Goal: Task Accomplishment & Management: Use online tool/utility

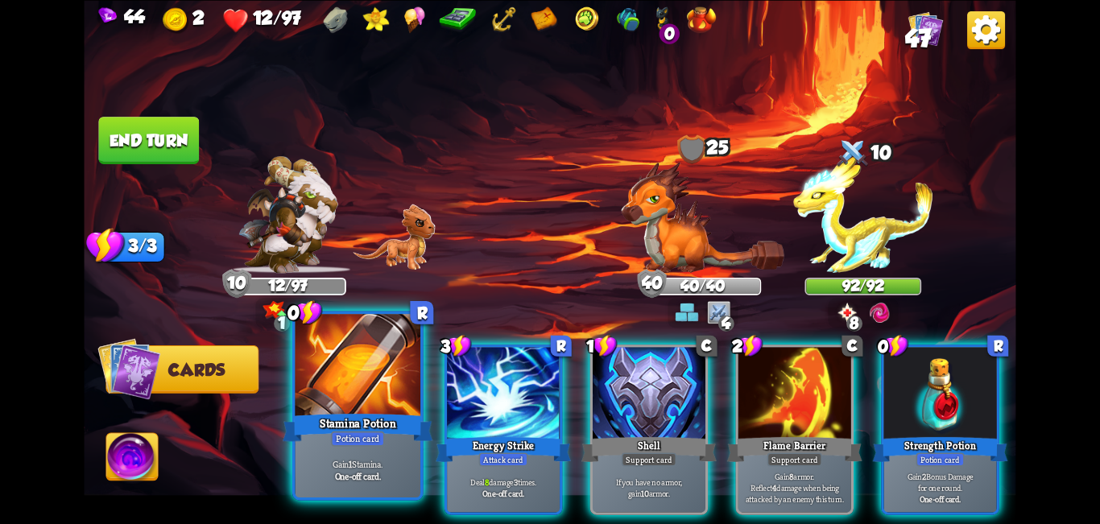
click at [343, 421] on div "Stamina Potion" at bounding box center [358, 428] width 151 height 34
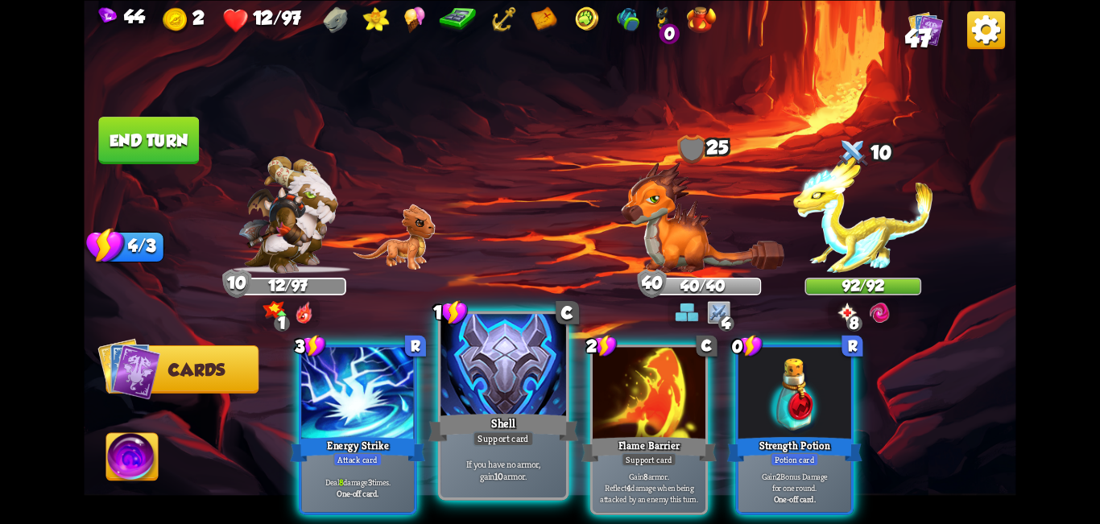
click at [532, 404] on div at bounding box center [504, 367] width 126 height 106
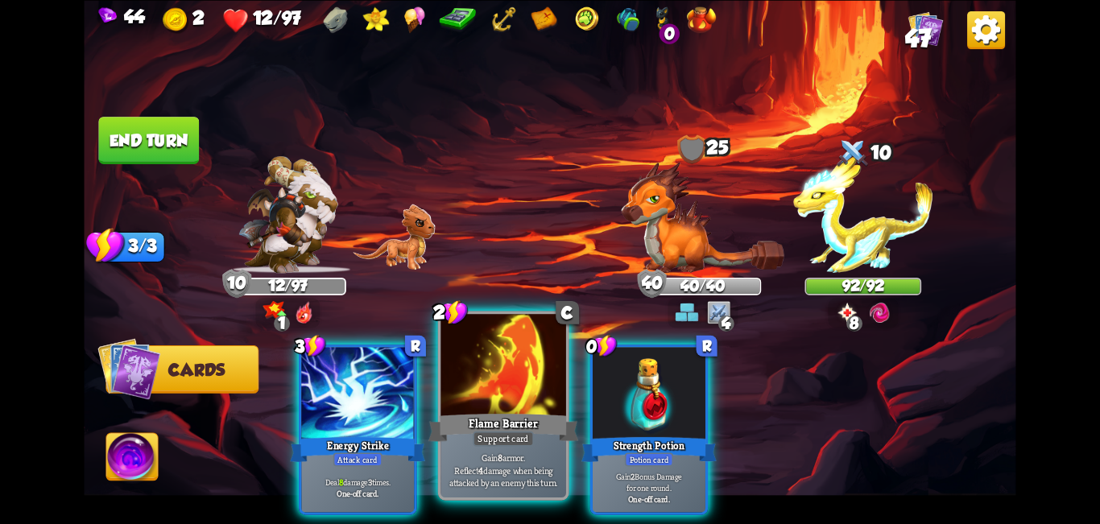
click at [474, 391] on div at bounding box center [504, 367] width 126 height 106
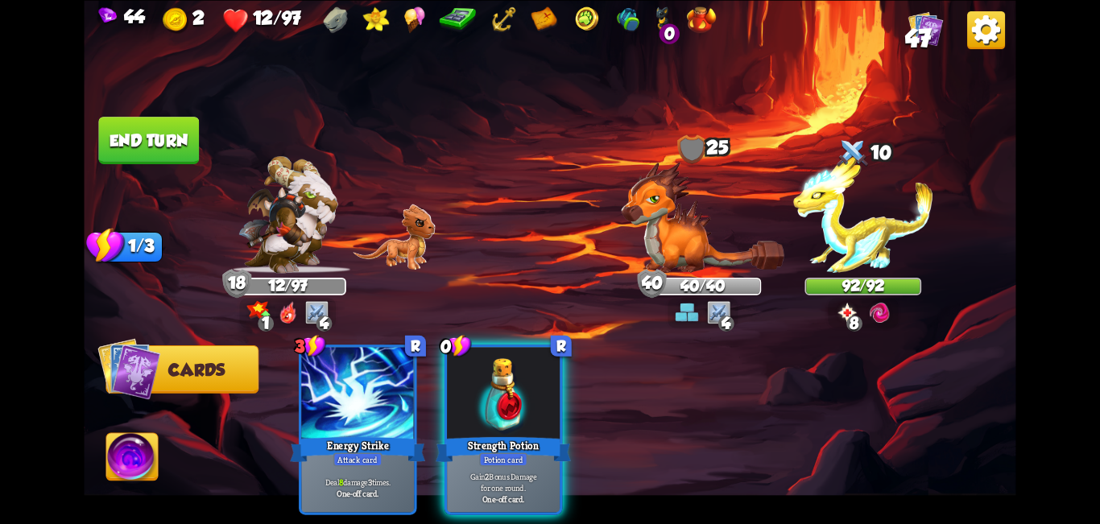
click at [142, 126] on button "End turn" at bounding box center [148, 141] width 101 height 48
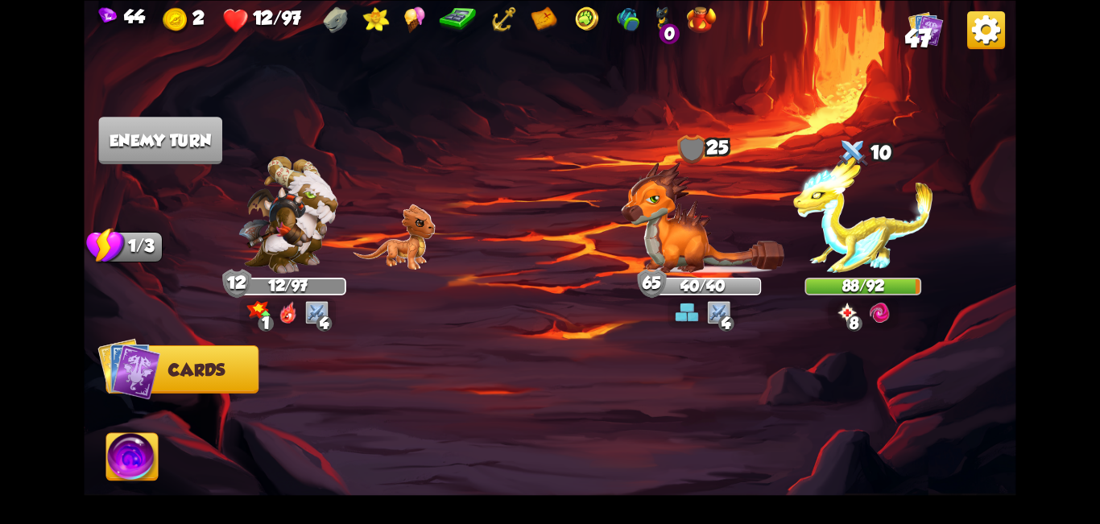
click at [933, 21] on img at bounding box center [926, 28] width 35 height 35
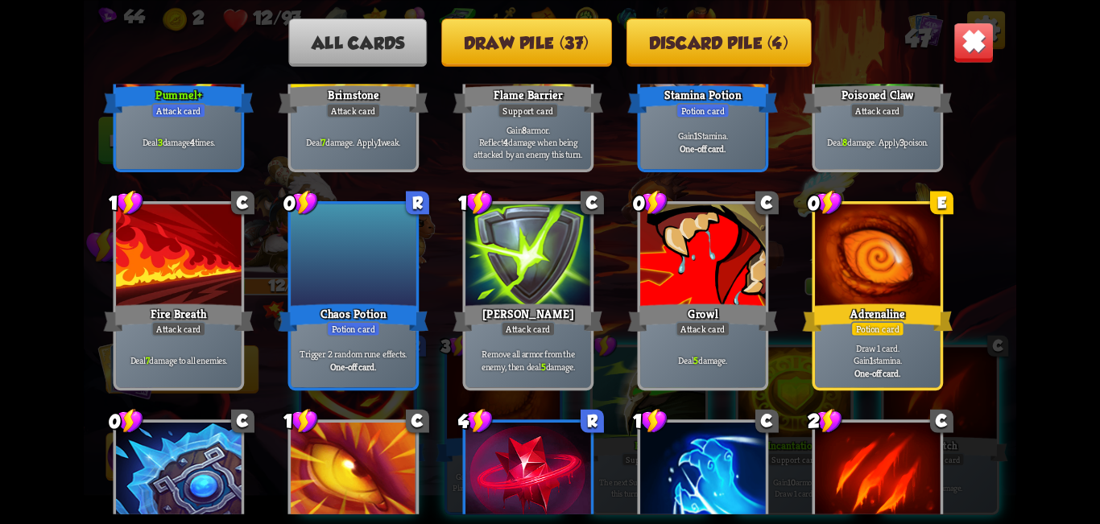
scroll to position [1128, 0]
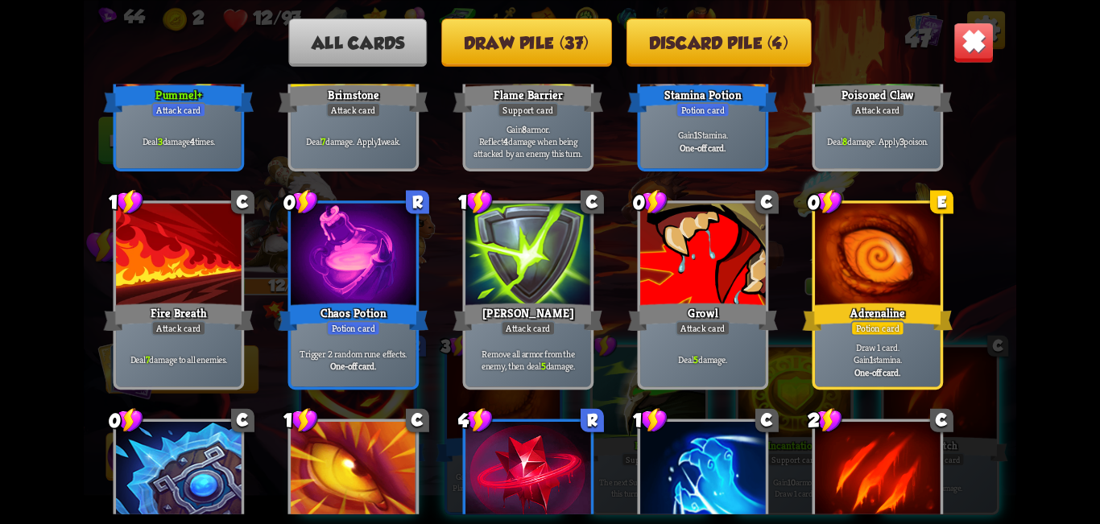
click at [962, 46] on img at bounding box center [974, 42] width 41 height 41
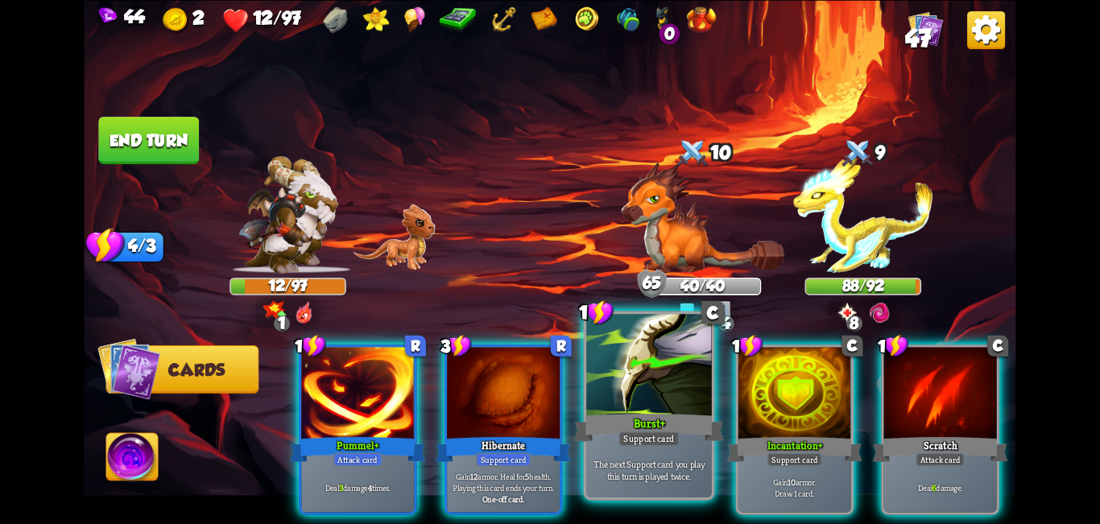
click at [690, 362] on div at bounding box center [649, 367] width 126 height 106
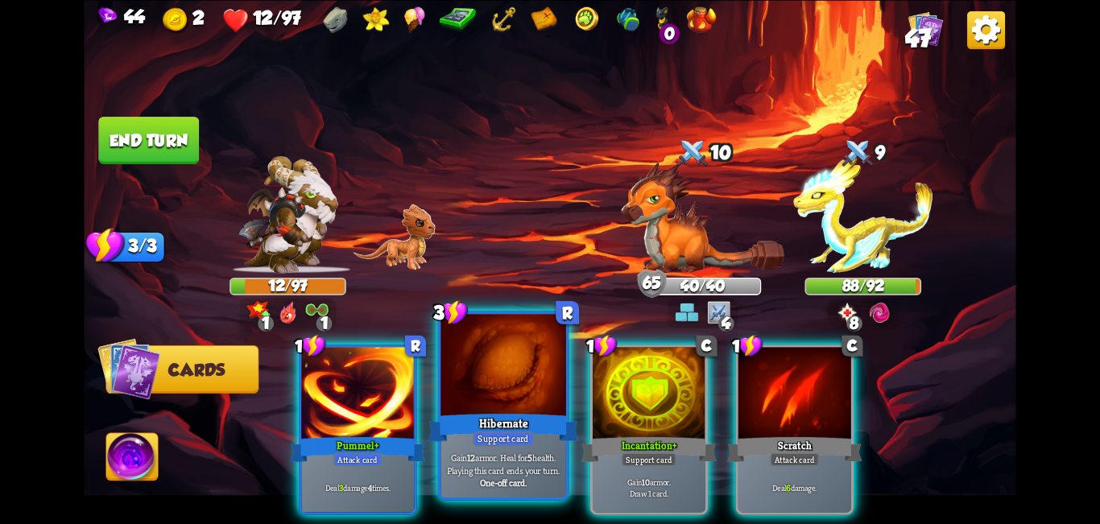
click at [546, 367] on div at bounding box center [504, 367] width 126 height 106
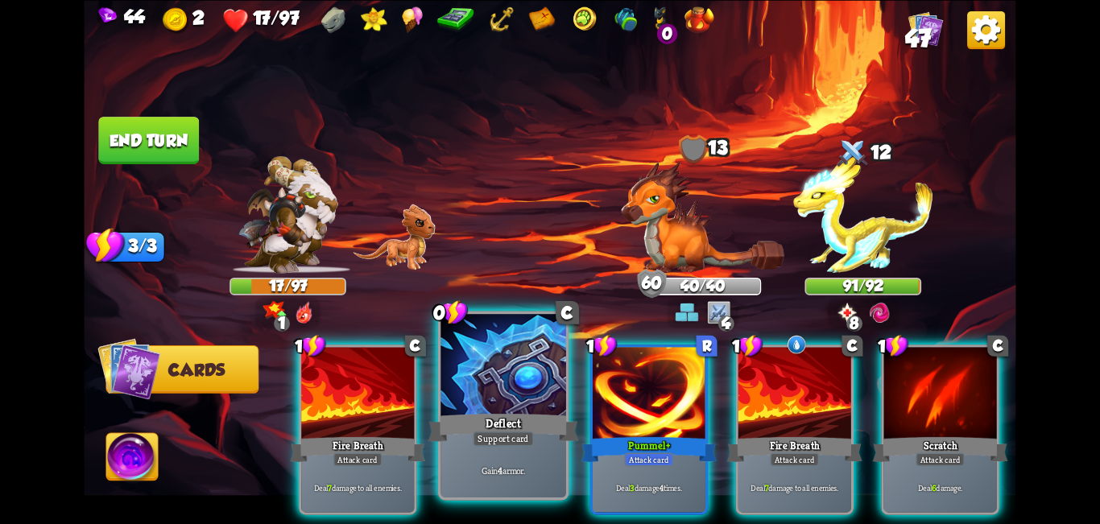
click at [545, 389] on div at bounding box center [504, 367] width 126 height 106
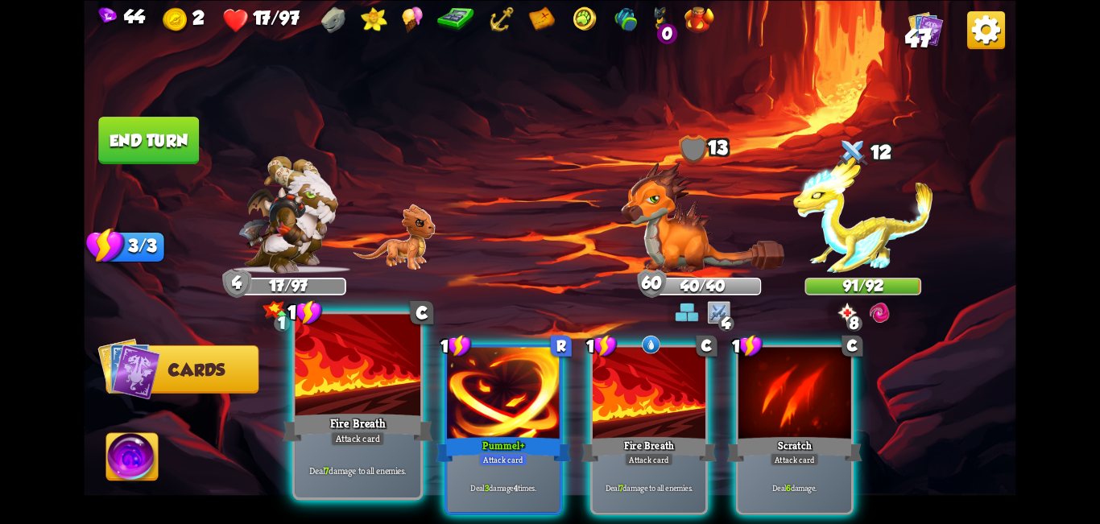
click at [350, 418] on div "Fire Breath" at bounding box center [358, 428] width 151 height 34
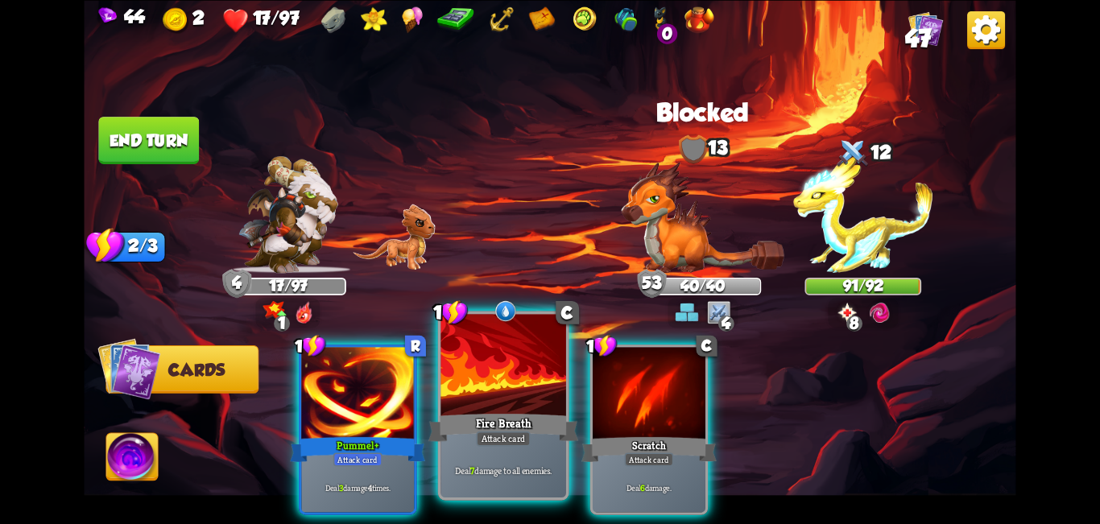
click at [460, 375] on div at bounding box center [504, 367] width 126 height 106
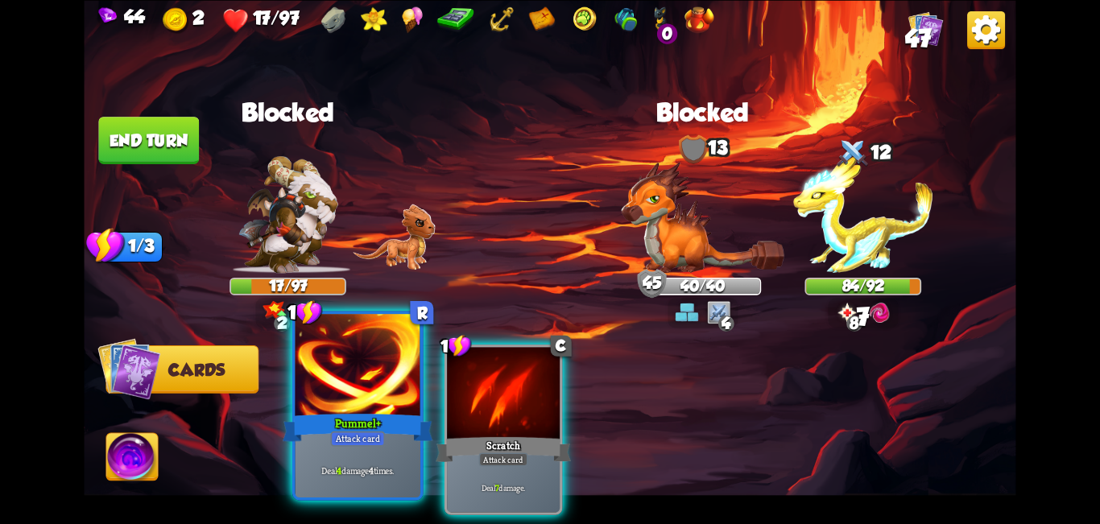
click at [355, 369] on div at bounding box center [359, 367] width 126 height 106
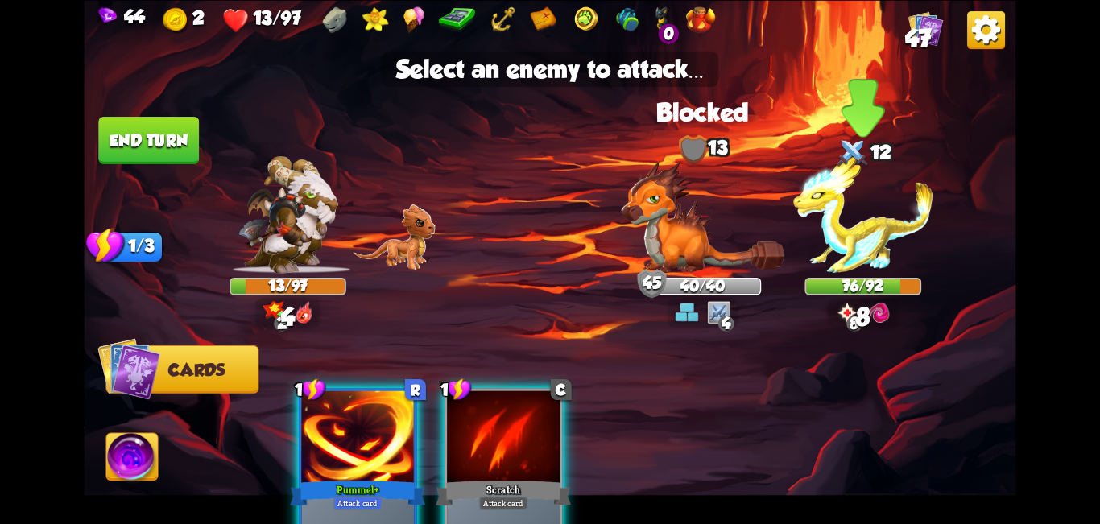
click at [867, 221] on img at bounding box center [863, 214] width 140 height 117
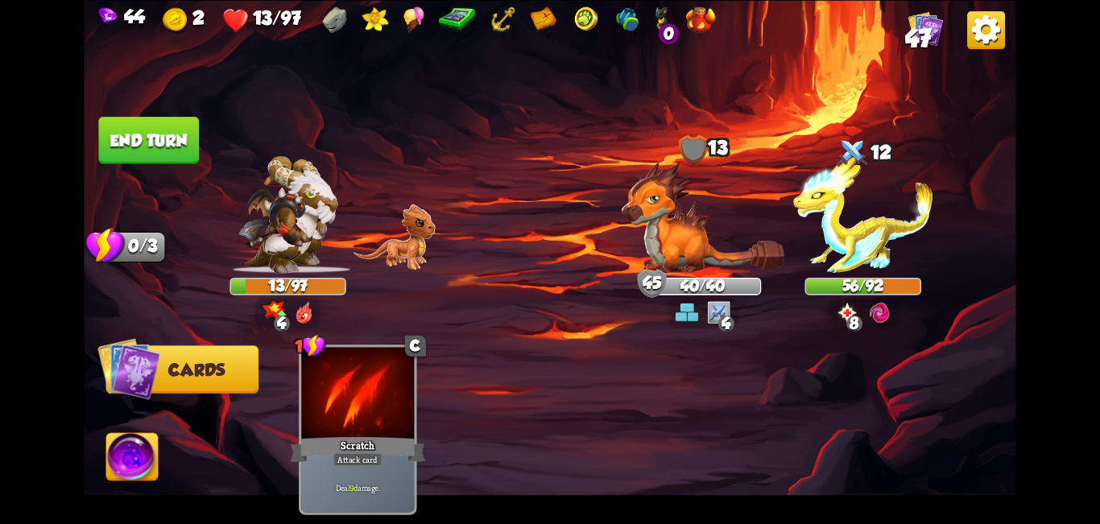
click at [147, 448] on img at bounding box center [132, 459] width 52 height 52
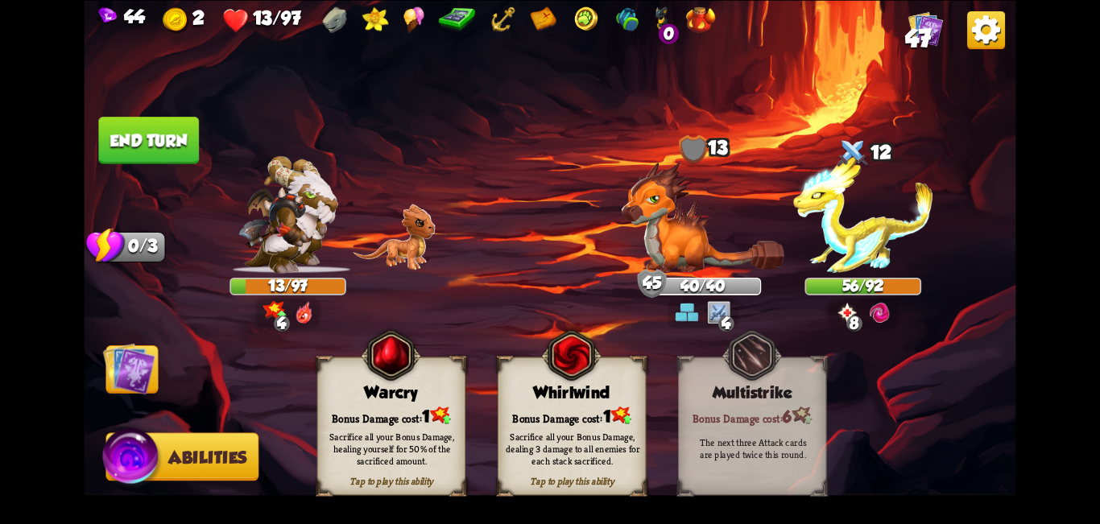
drag, startPoint x: 148, startPoint y: 147, endPoint x: 164, endPoint y: 147, distance: 16.1
click at [154, 147] on button "End turn" at bounding box center [148, 141] width 101 height 48
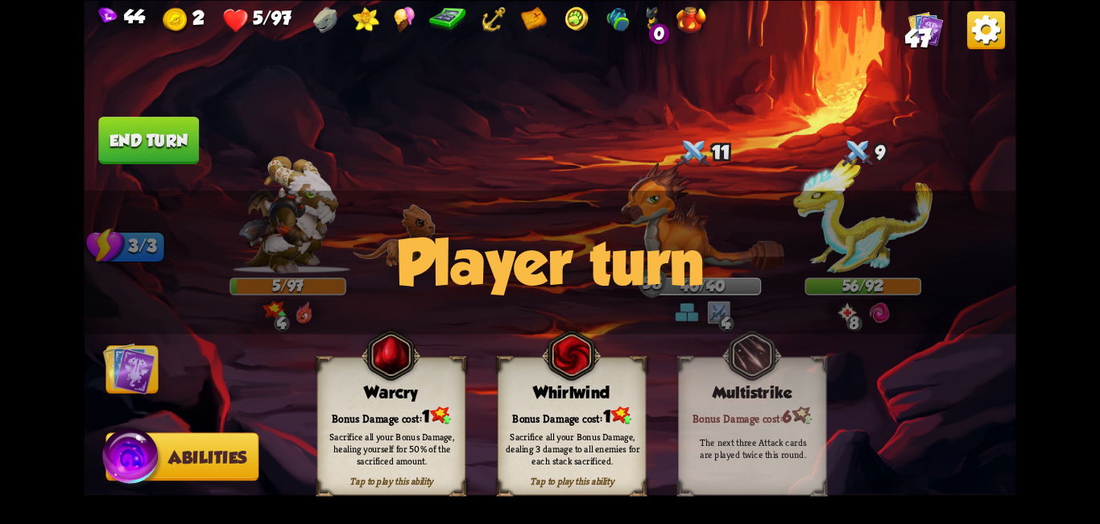
click at [132, 378] on img at bounding box center [129, 368] width 52 height 52
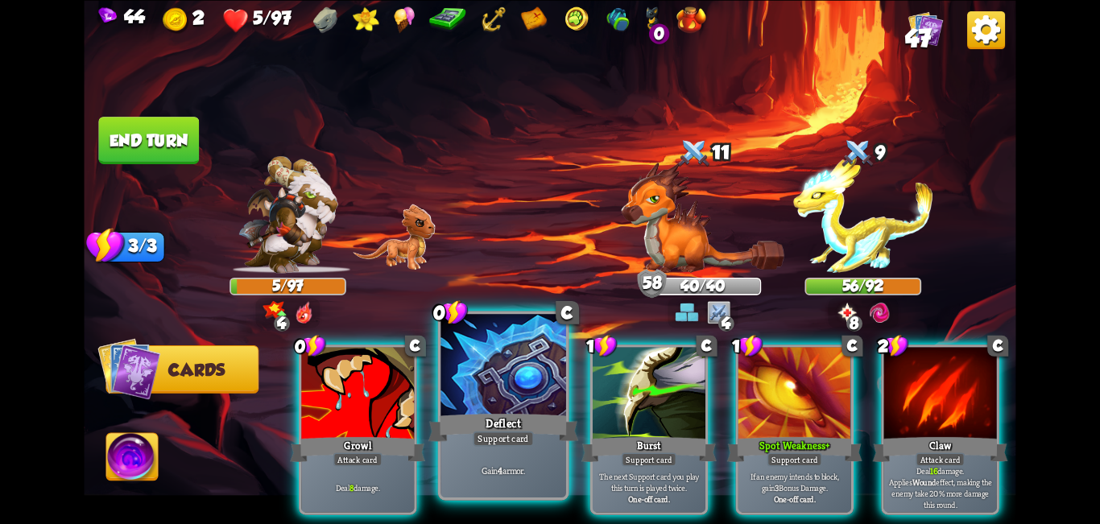
click at [453, 380] on div at bounding box center [504, 367] width 126 height 106
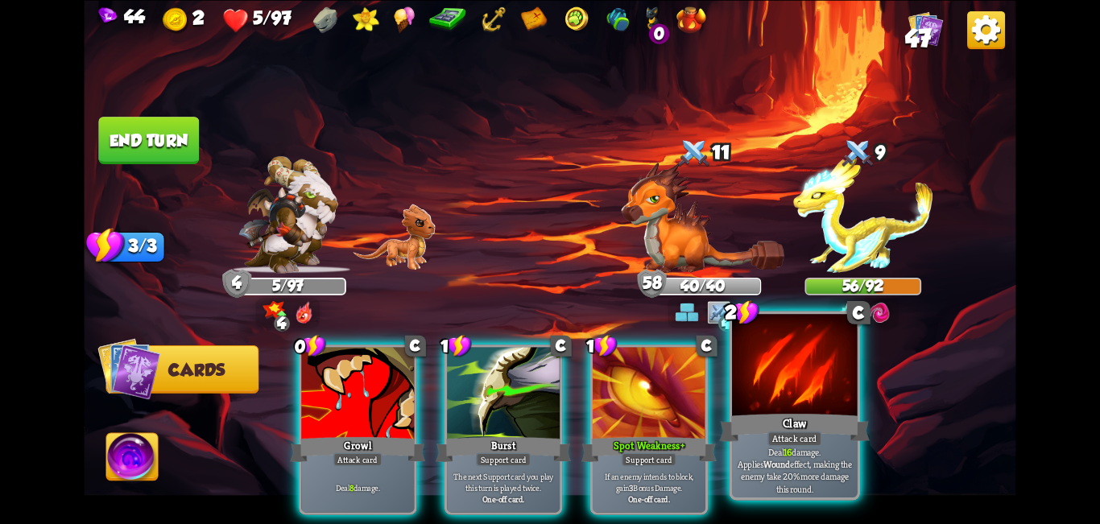
click at [803, 380] on div at bounding box center [795, 367] width 126 height 106
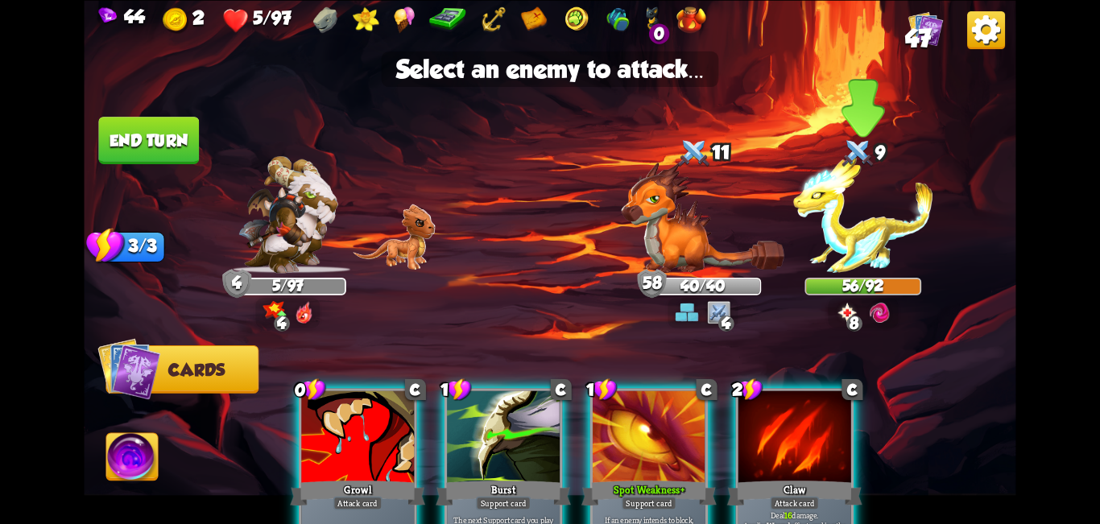
click at [867, 219] on img at bounding box center [863, 214] width 140 height 117
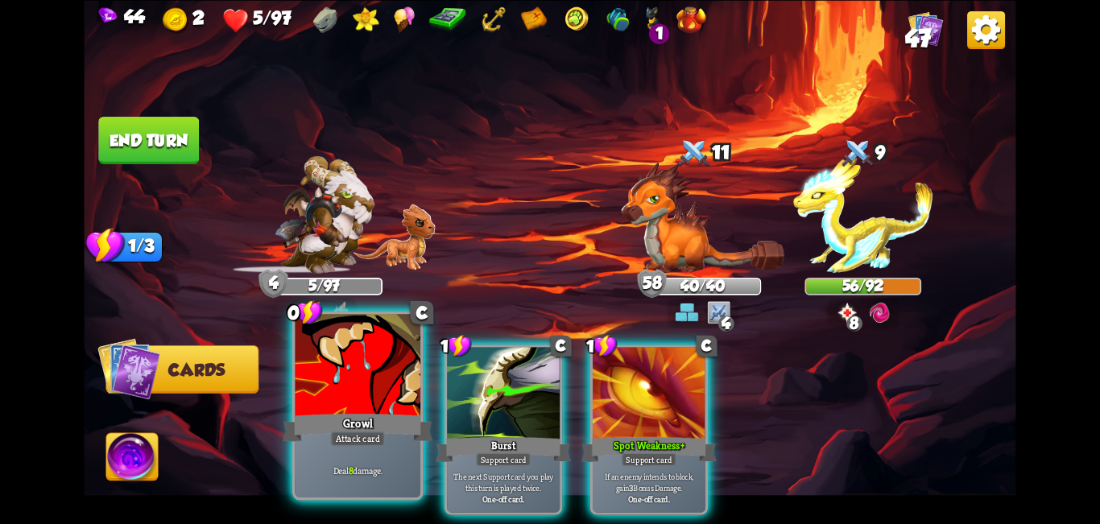
drag, startPoint x: 344, startPoint y: 405, endPoint x: 507, endPoint y: 339, distance: 175.6
click at [345, 405] on div at bounding box center [359, 367] width 126 height 106
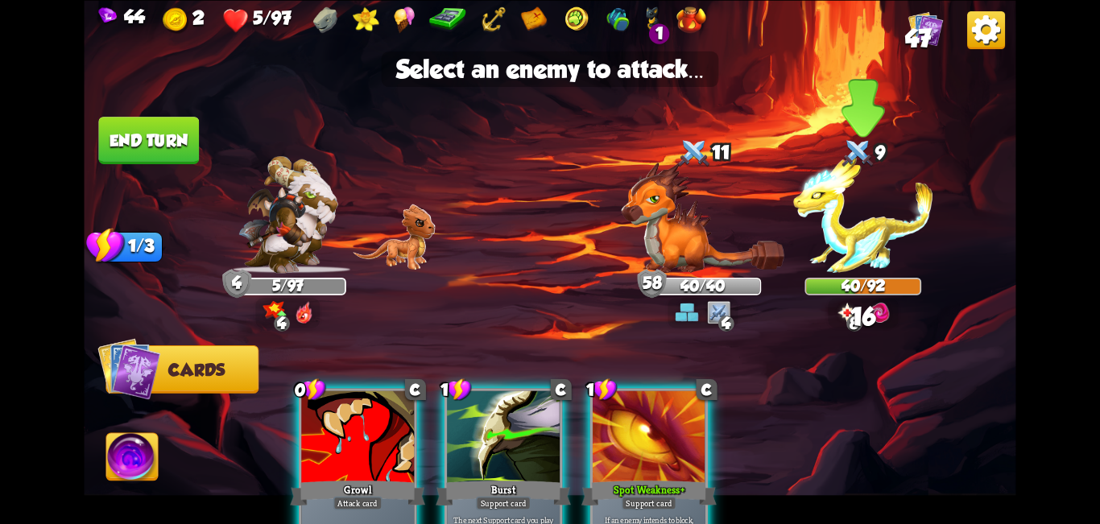
click at [870, 189] on img at bounding box center [863, 214] width 140 height 117
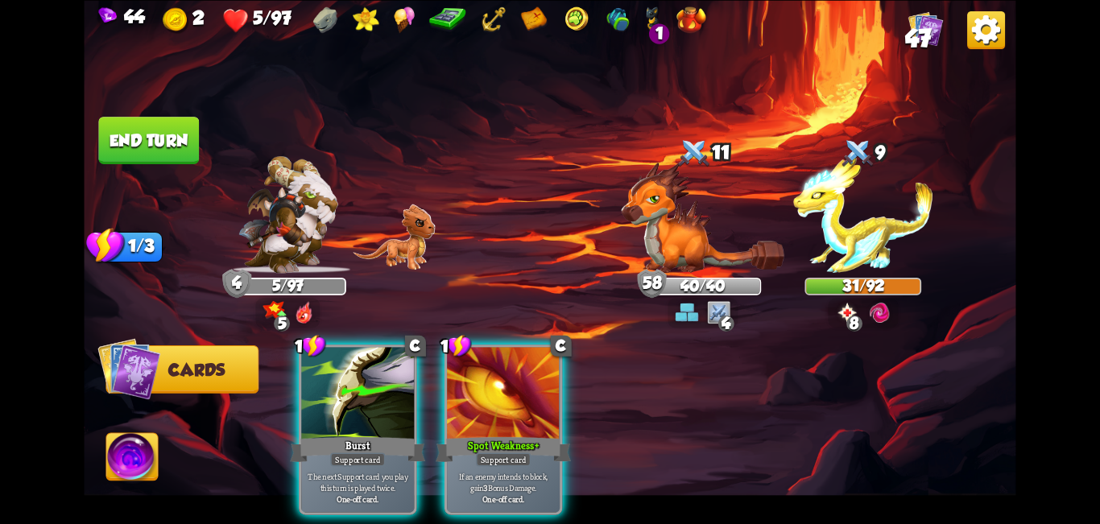
click at [126, 460] on img at bounding box center [132, 459] width 52 height 52
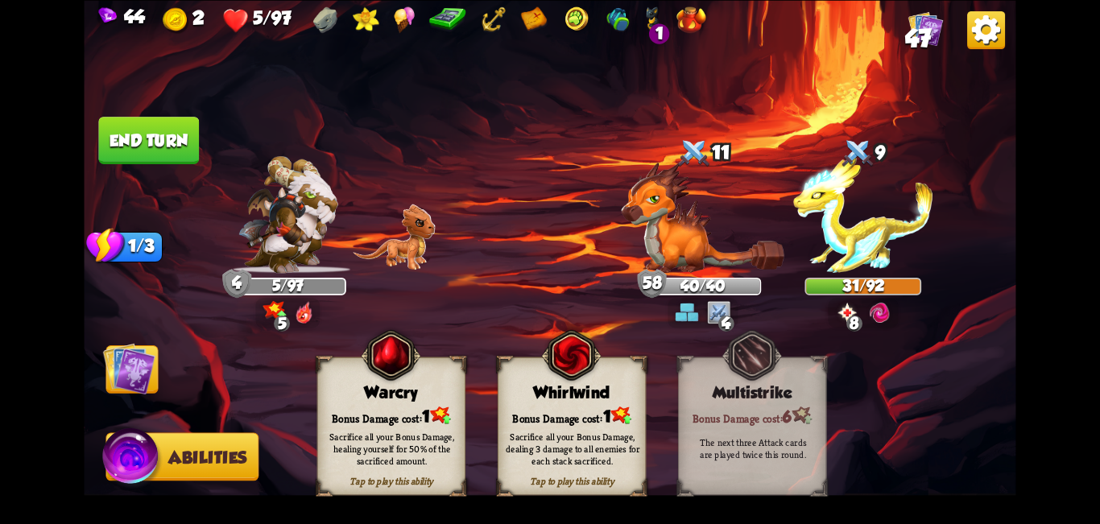
click at [552, 391] on div "Whirlwind" at bounding box center [572, 392] width 147 height 19
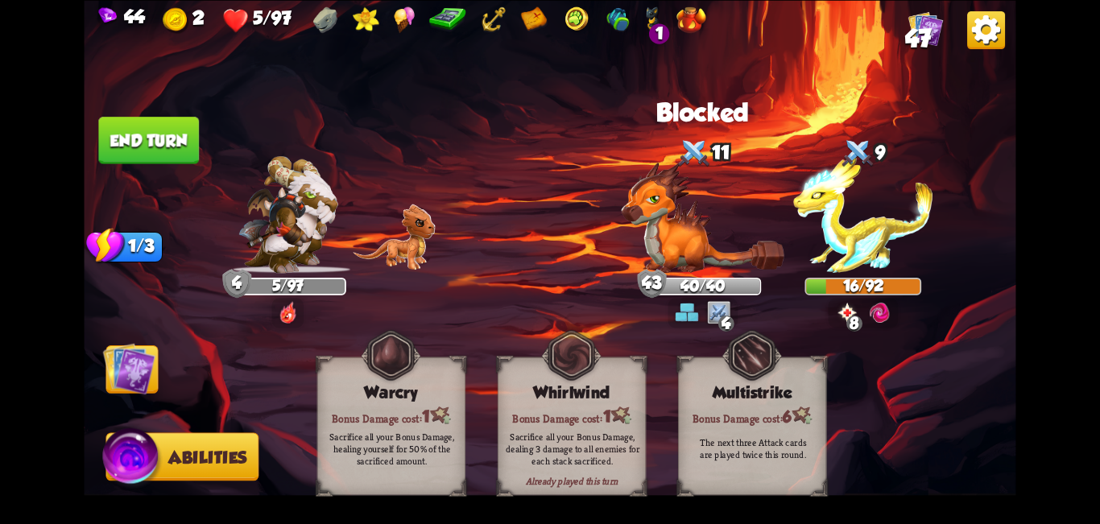
click at [179, 138] on button "End turn" at bounding box center [148, 141] width 101 height 48
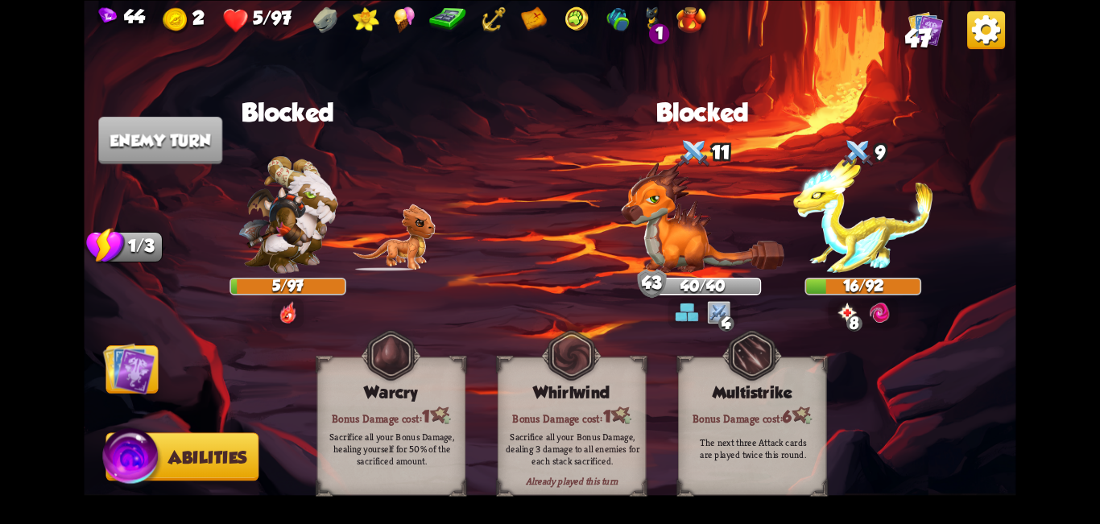
click at [163, 178] on img at bounding box center [550, 262] width 932 height 524
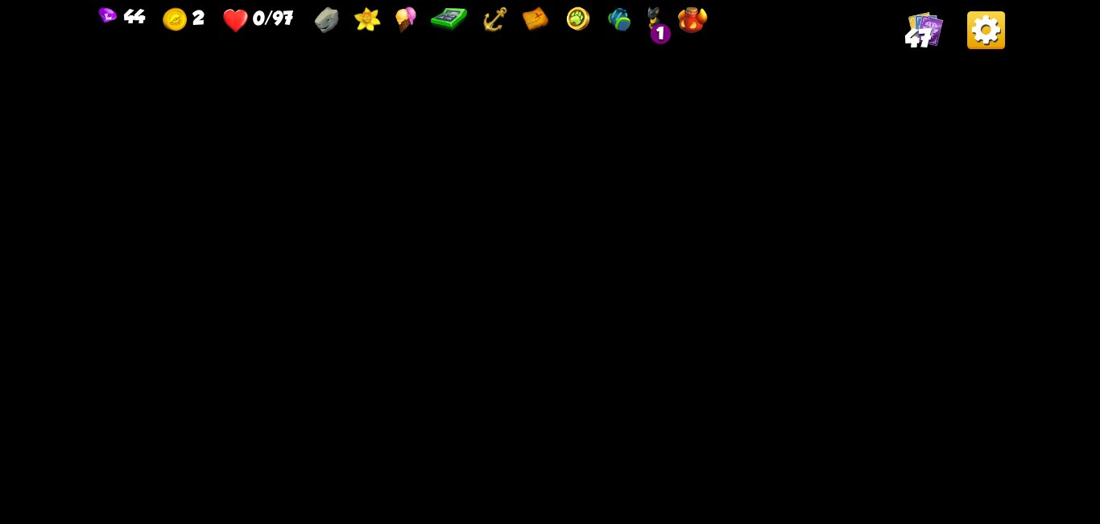
click at [558, 378] on img at bounding box center [550, 262] width 932 height 524
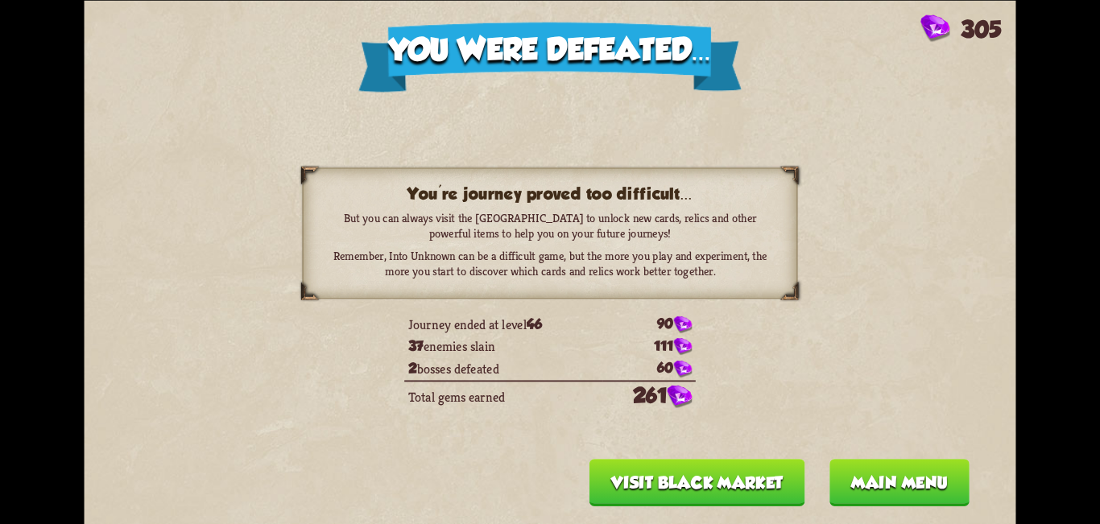
click at [755, 474] on button "Visit Black Market" at bounding box center [698, 483] width 216 height 48
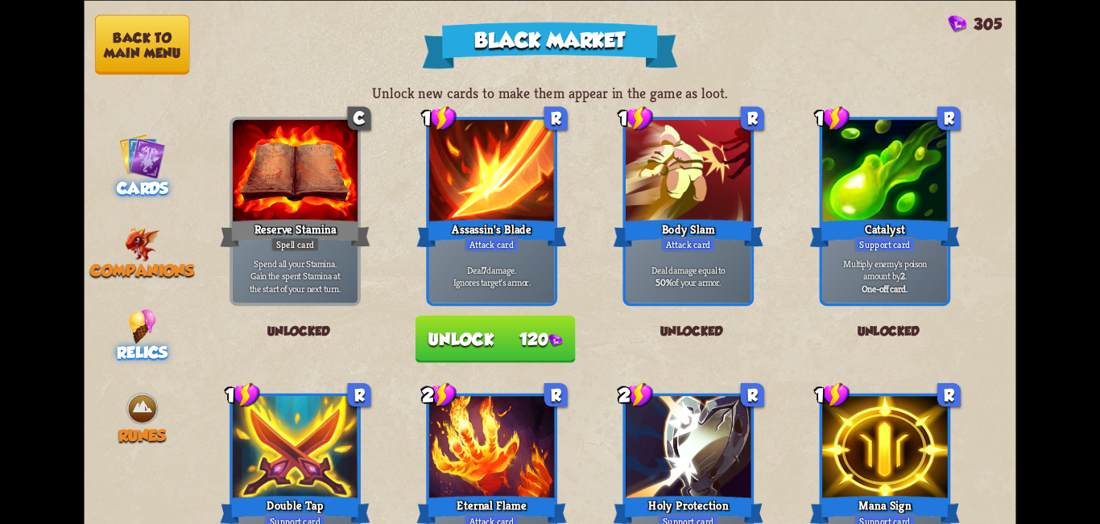
click at [116, 340] on div "Relics" at bounding box center [142, 334] width 117 height 53
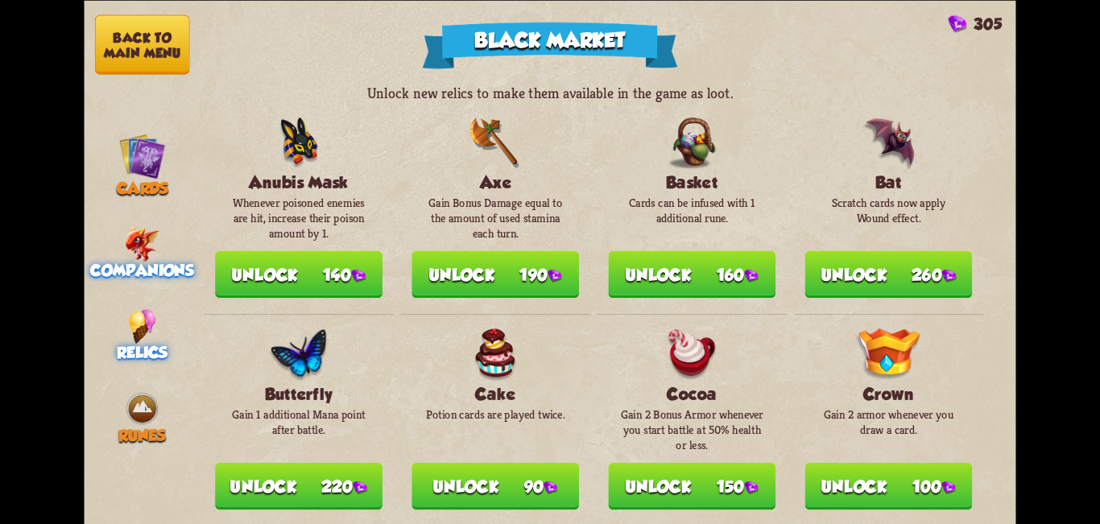
click at [151, 246] on img at bounding box center [142, 243] width 35 height 35
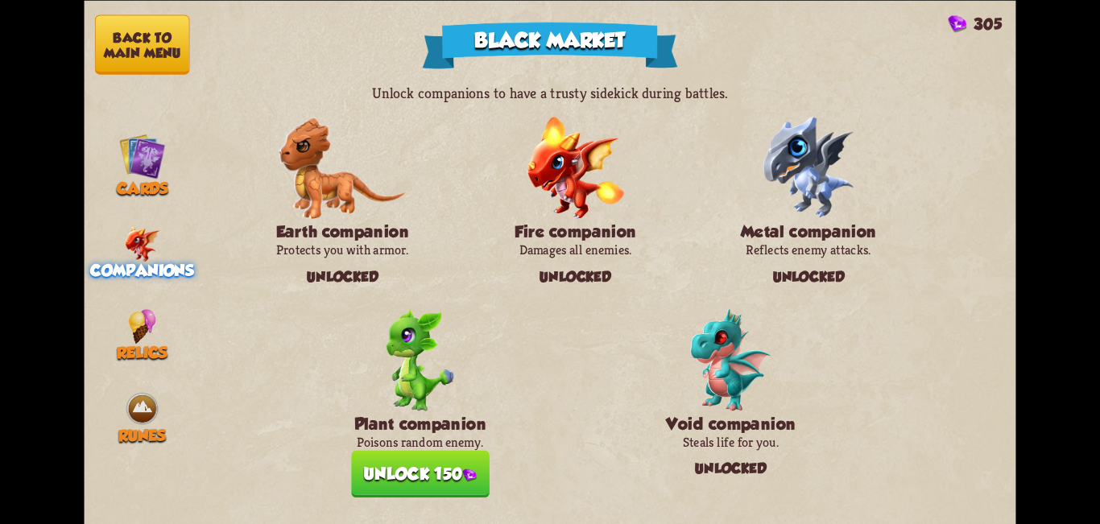
click at [462, 485] on button "Unlock 150" at bounding box center [420, 474] width 139 height 48
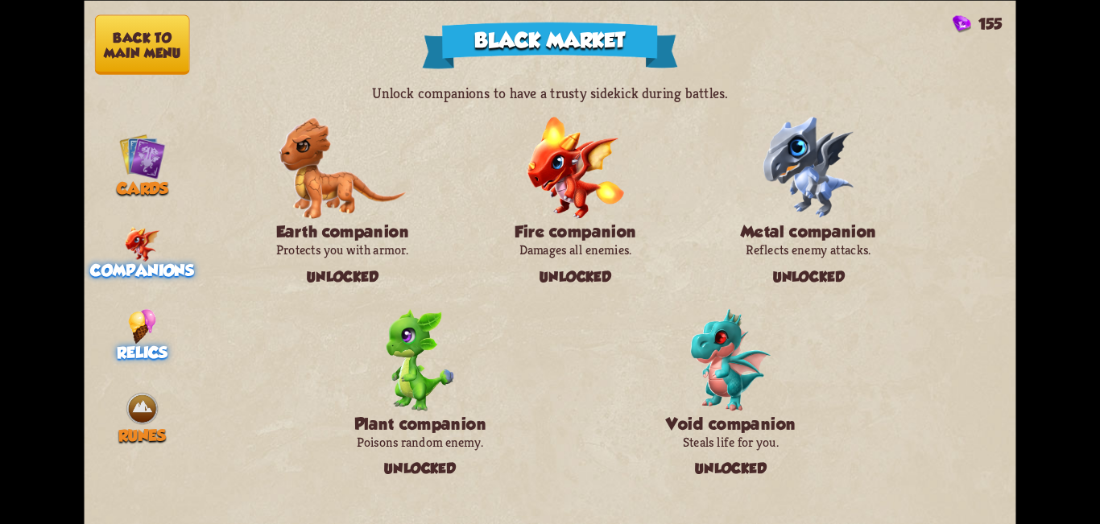
click at [151, 315] on img at bounding box center [142, 325] width 28 height 35
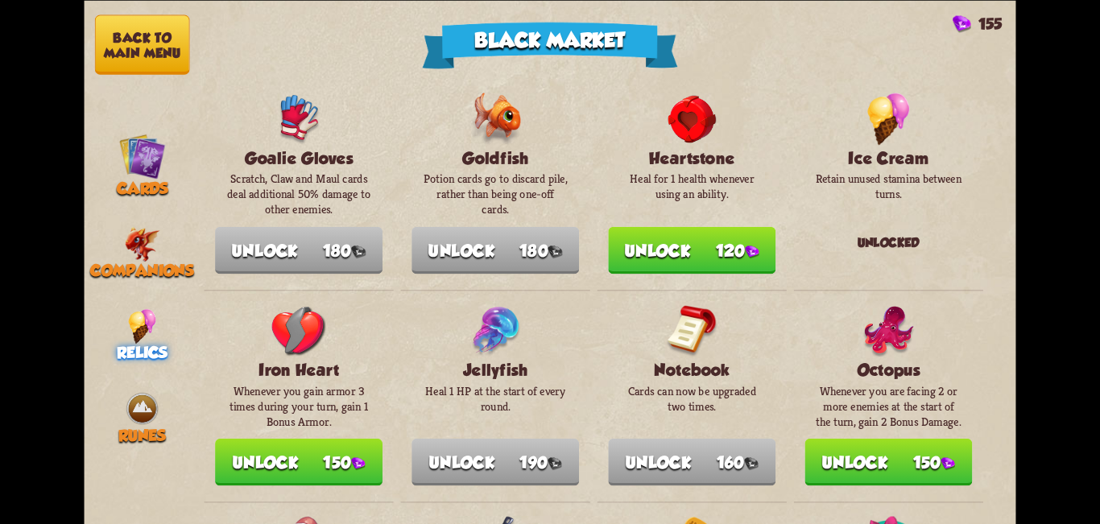
scroll to position [966, 0]
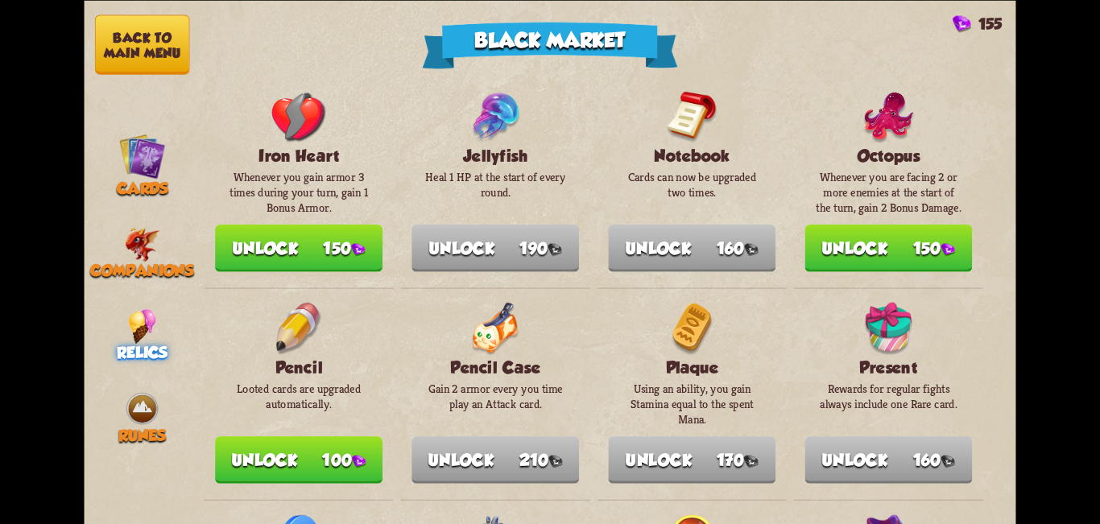
click at [346, 484] on button "Unlock 100" at bounding box center [299, 461] width 168 height 48
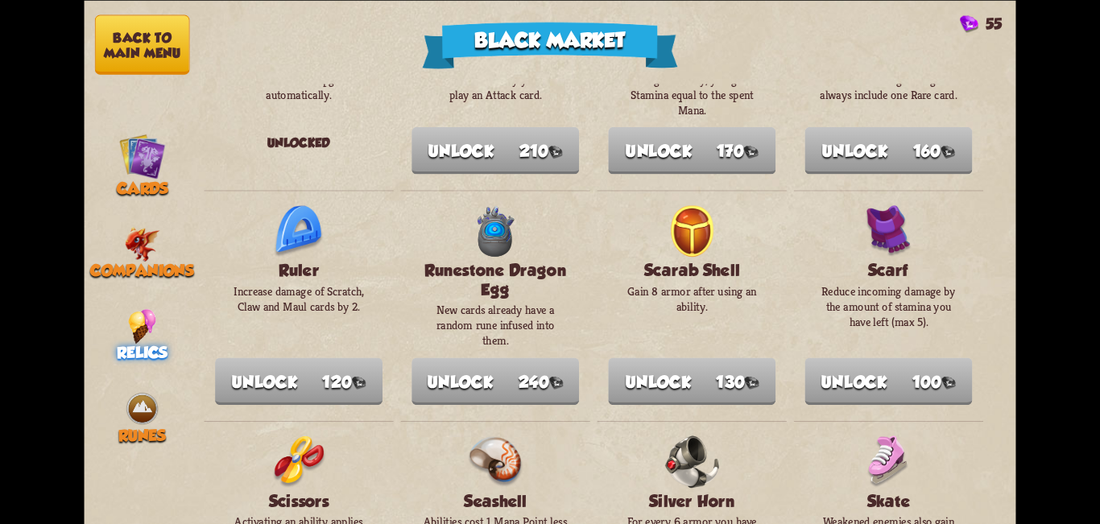
scroll to position [1450, 0]
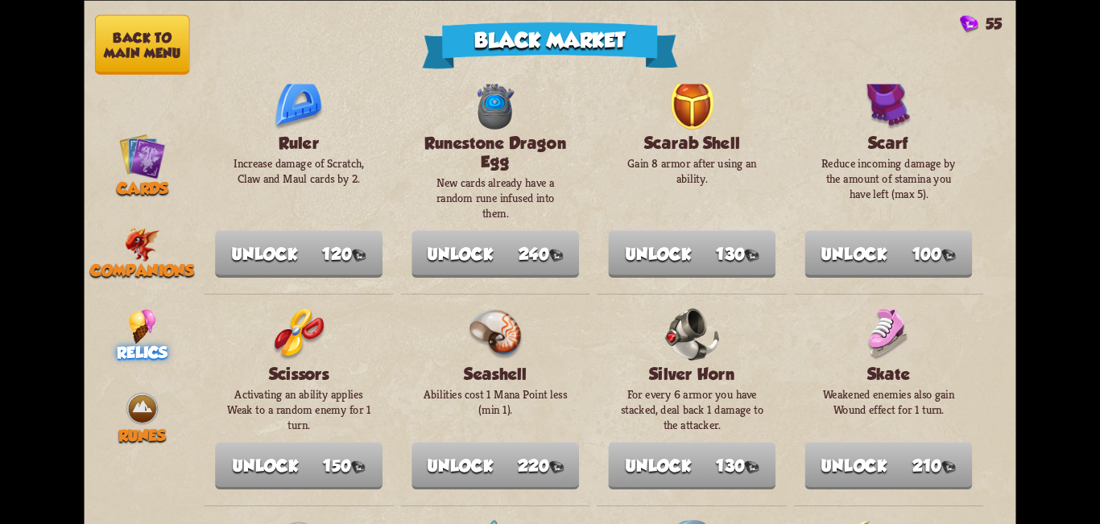
click at [168, 61] on button "Back to main menu" at bounding box center [142, 44] width 95 height 60
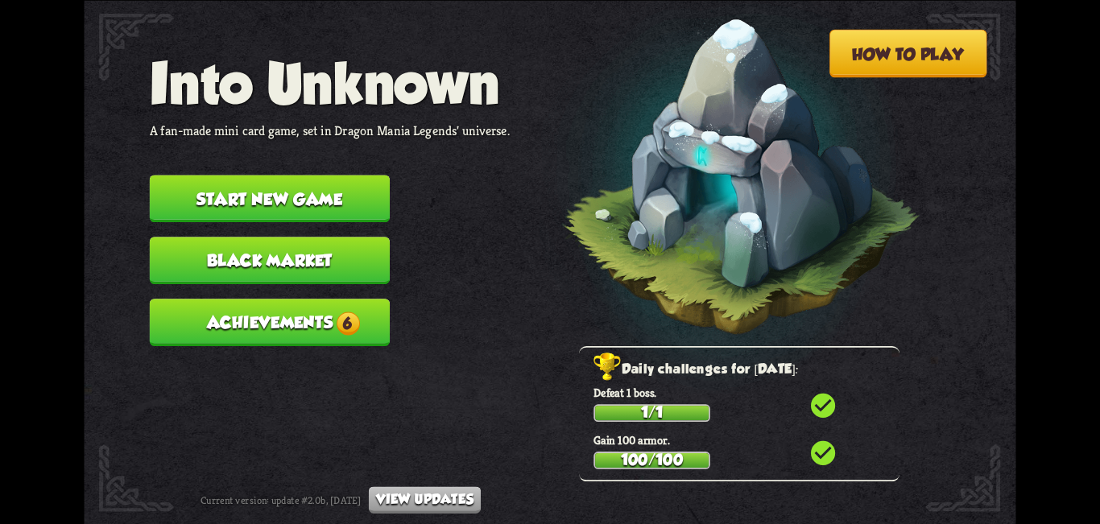
click at [330, 316] on button "Achievements 6" at bounding box center [270, 323] width 240 height 48
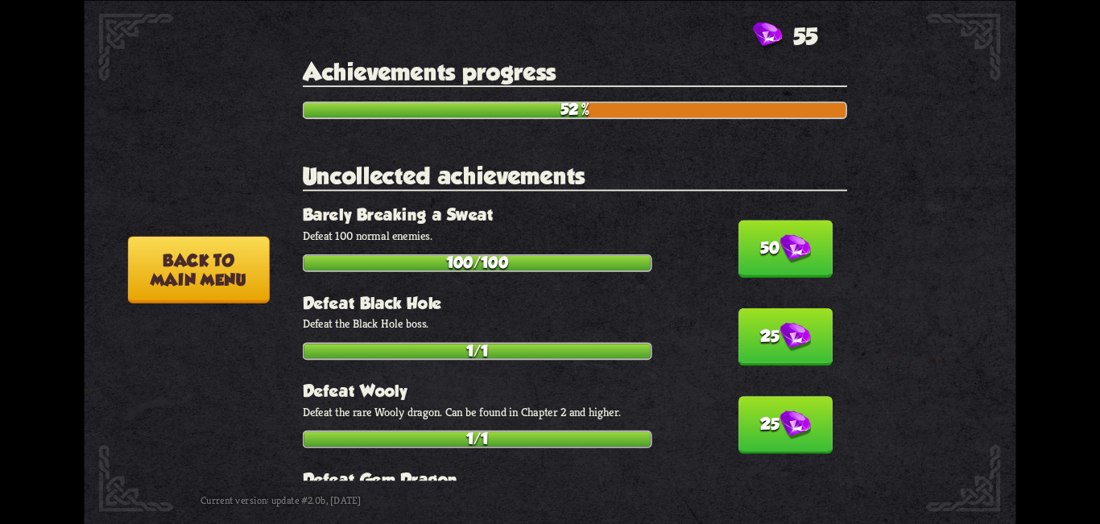
click at [780, 252] on img at bounding box center [795, 248] width 31 height 29
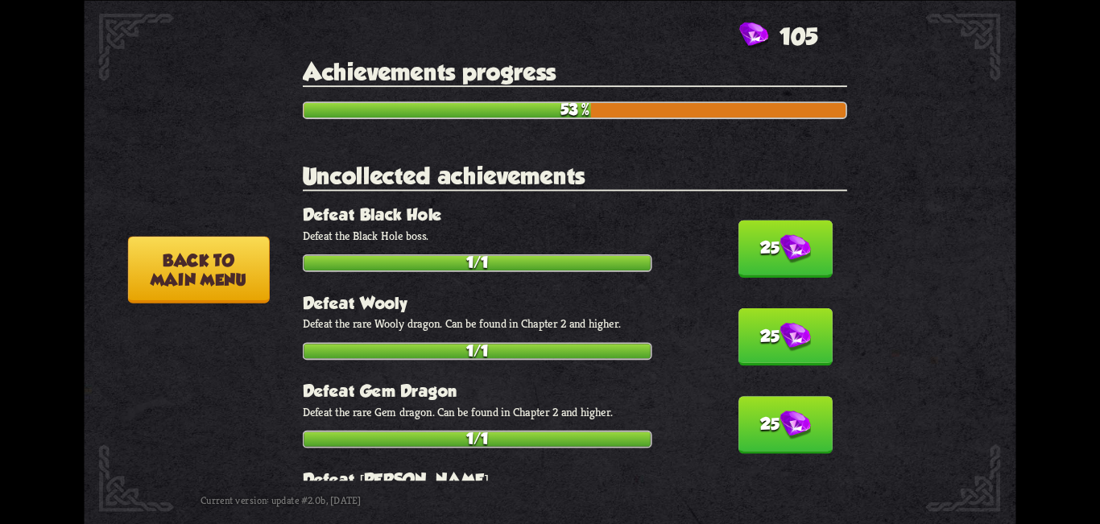
click at [780, 253] on img at bounding box center [795, 248] width 31 height 29
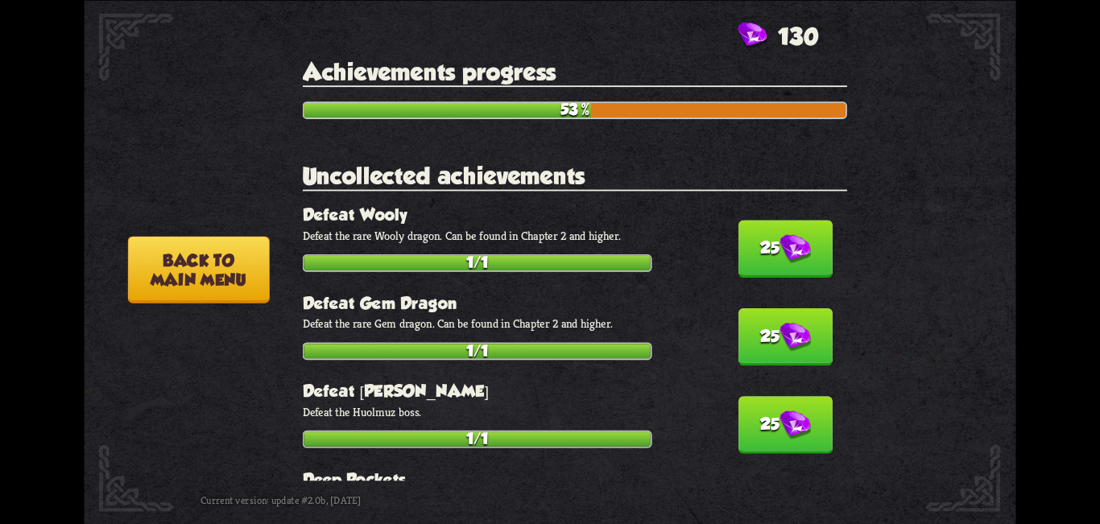
click at [780, 254] on img at bounding box center [795, 248] width 31 height 29
click at [780, 323] on img at bounding box center [795, 337] width 31 height 29
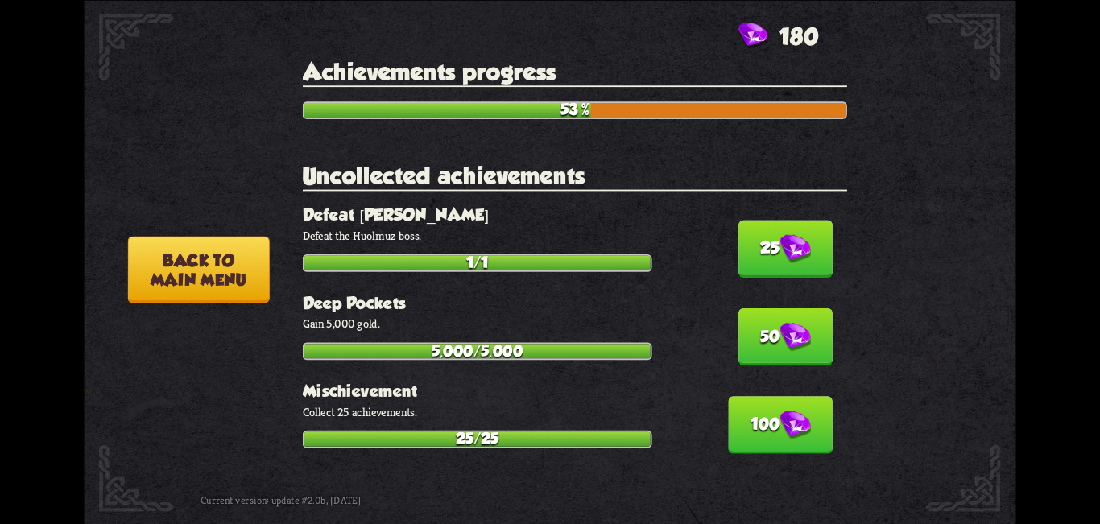
click at [780, 255] on img at bounding box center [795, 248] width 31 height 29
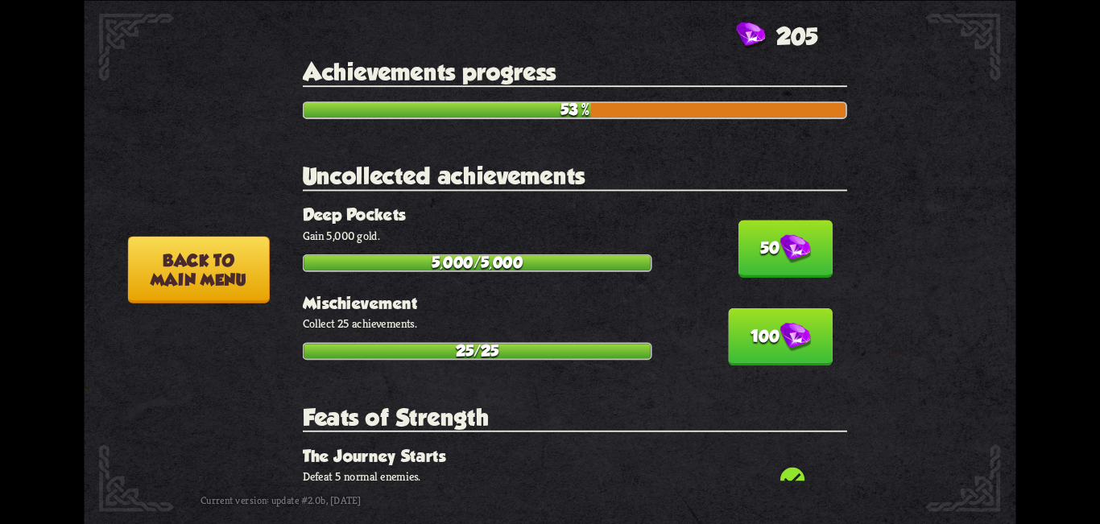
click at [780, 255] on img at bounding box center [795, 248] width 31 height 29
click at [780, 323] on img at bounding box center [795, 337] width 31 height 29
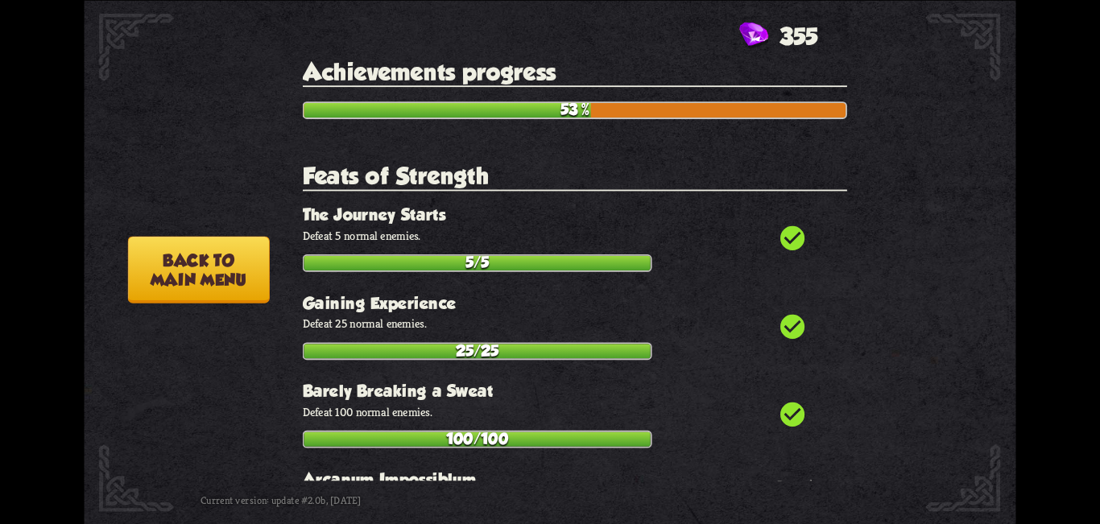
click at [775, 259] on div "check_circle The Journey Starts Defeat 5 normal enemies. 5/5" at bounding box center [575, 238] width 544 height 66
drag, startPoint x: 775, startPoint y: 259, endPoint x: 375, endPoint y: 259, distance: 400.3
click at [715, 259] on div "check_circle The Journey Starts Defeat 5 normal enemies. 5/5" at bounding box center [575, 238] width 544 height 66
click at [250, 267] on button "Back to main menu" at bounding box center [199, 269] width 142 height 67
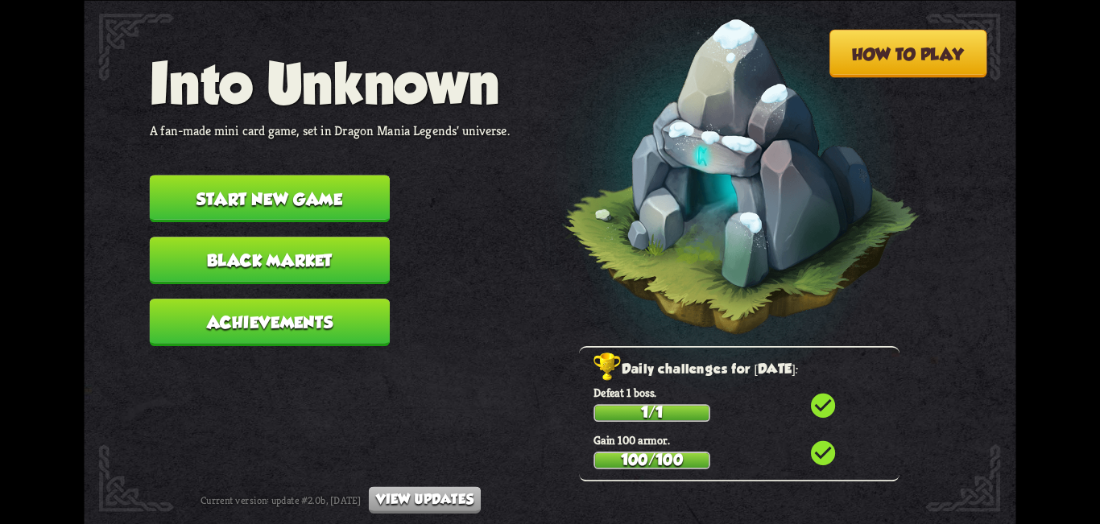
click at [248, 268] on button "Black Market" at bounding box center [270, 261] width 240 height 48
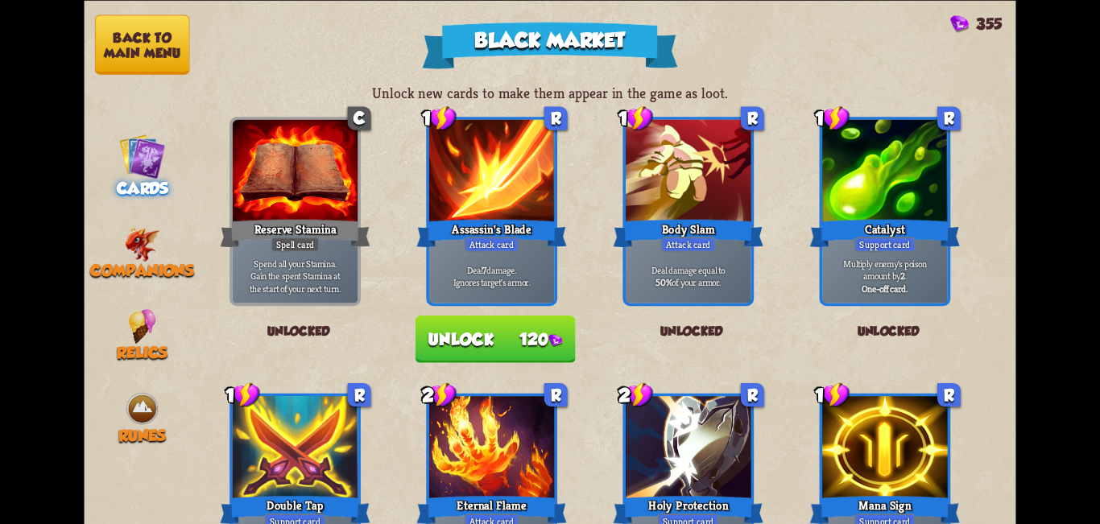
click at [155, 162] on img at bounding box center [142, 156] width 47 height 47
click at [524, 333] on button "Unlock 120" at bounding box center [496, 340] width 160 height 48
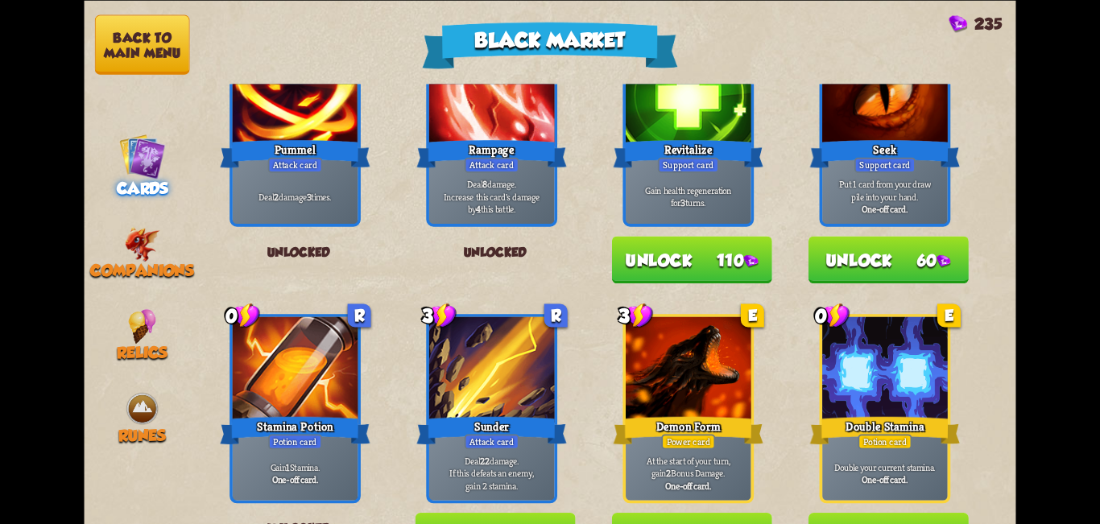
scroll to position [886, 0]
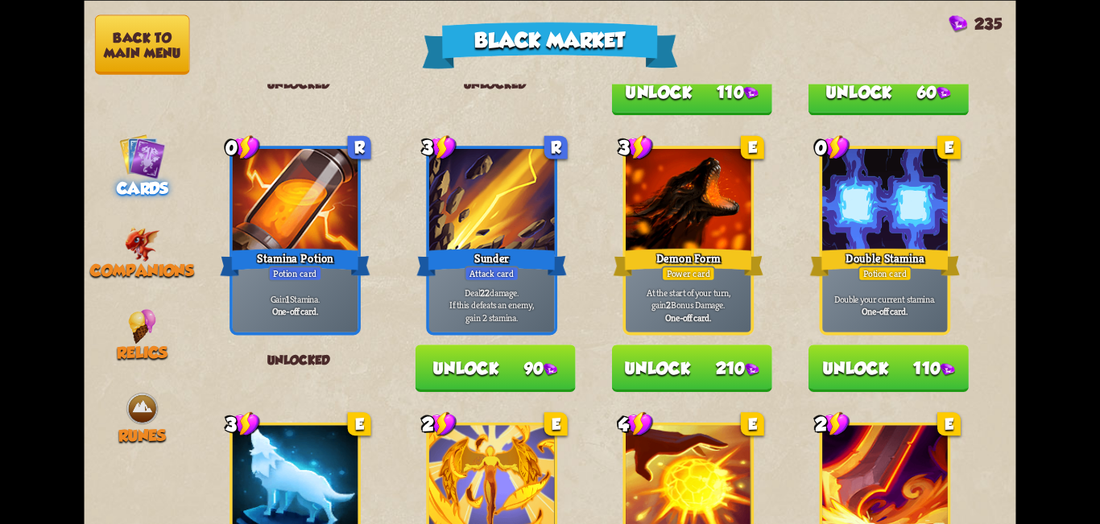
click at [896, 372] on button "Unlock 110" at bounding box center [889, 369] width 160 height 48
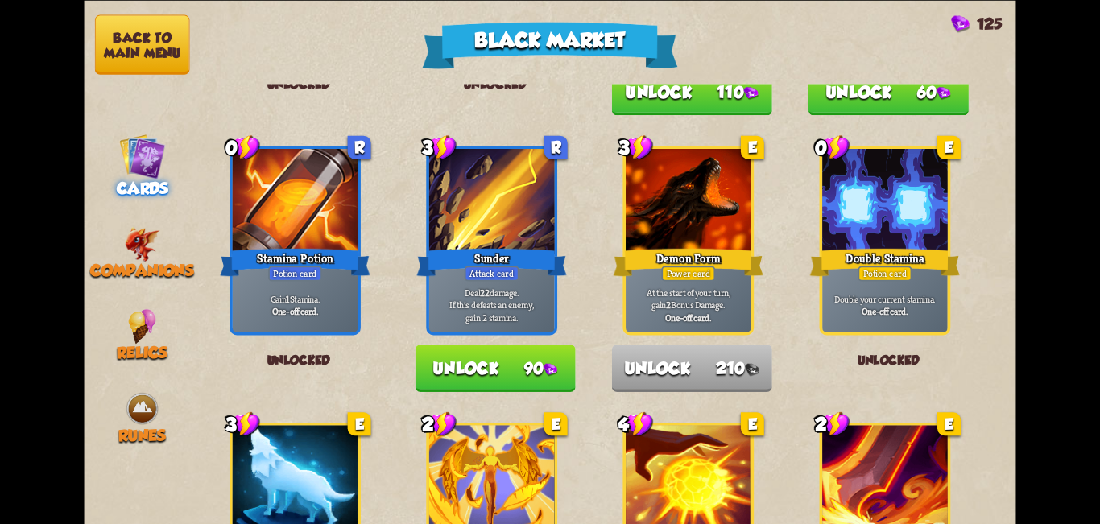
click at [517, 379] on button "Unlock 90" at bounding box center [496, 369] width 160 height 48
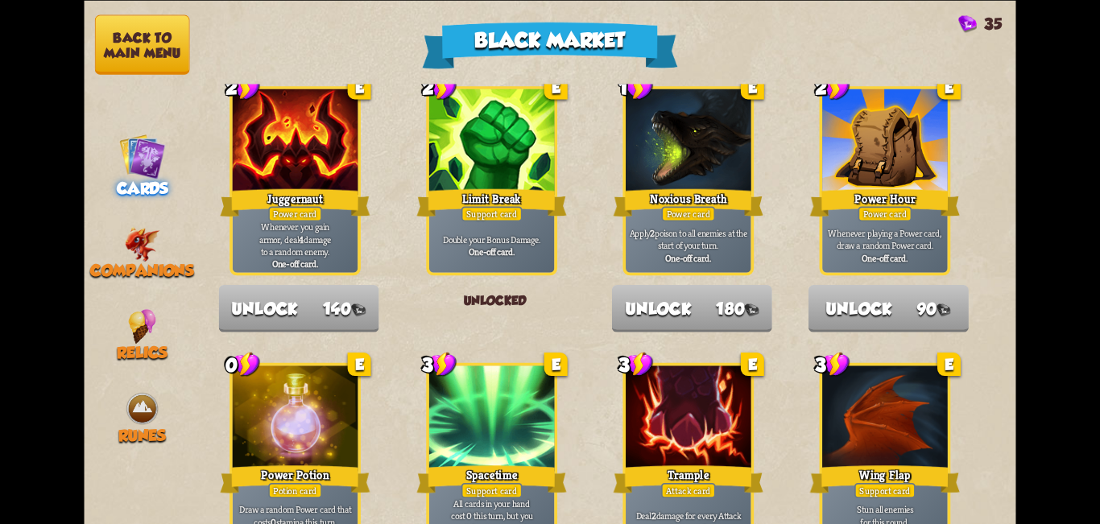
scroll to position [1675, 0]
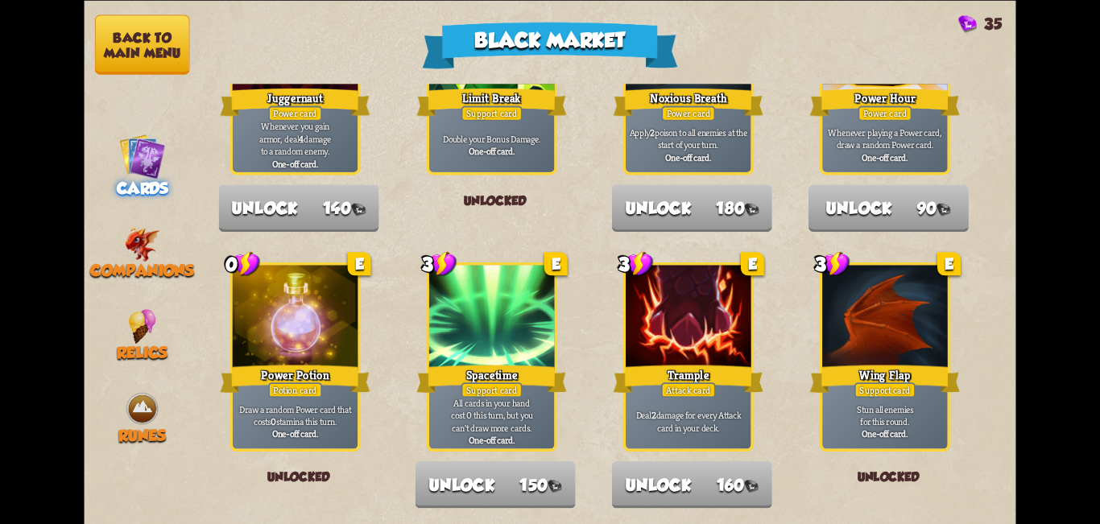
click at [120, 47] on button "Back to main menu" at bounding box center [142, 44] width 95 height 60
